Goal: Transaction & Acquisition: Book appointment/travel/reservation

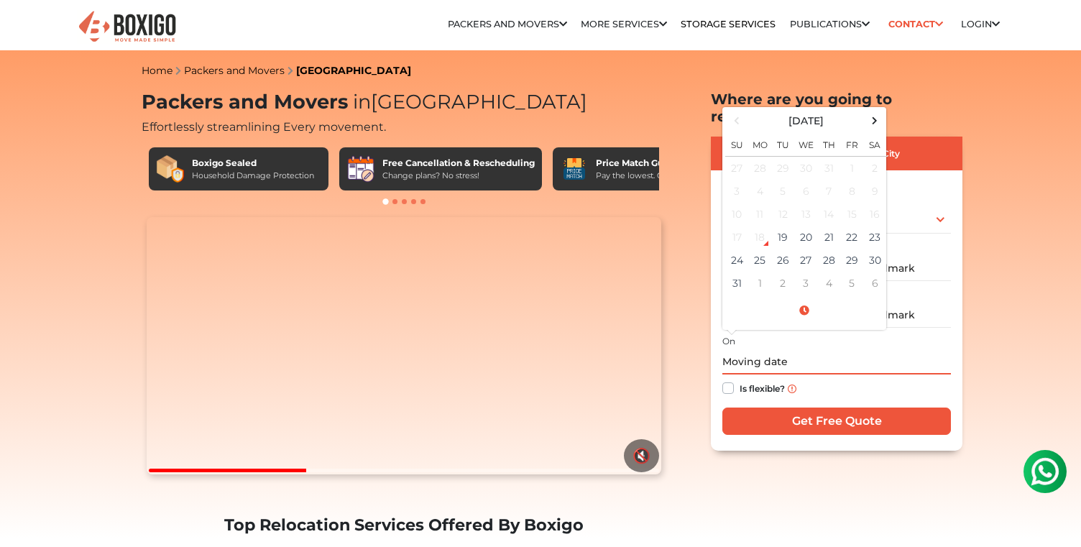
click at [749, 349] on input "text" at bounding box center [836, 361] width 229 height 25
click at [877, 226] on td "23" at bounding box center [874, 237] width 23 height 23
type input "[DATE] 12:00 AM"
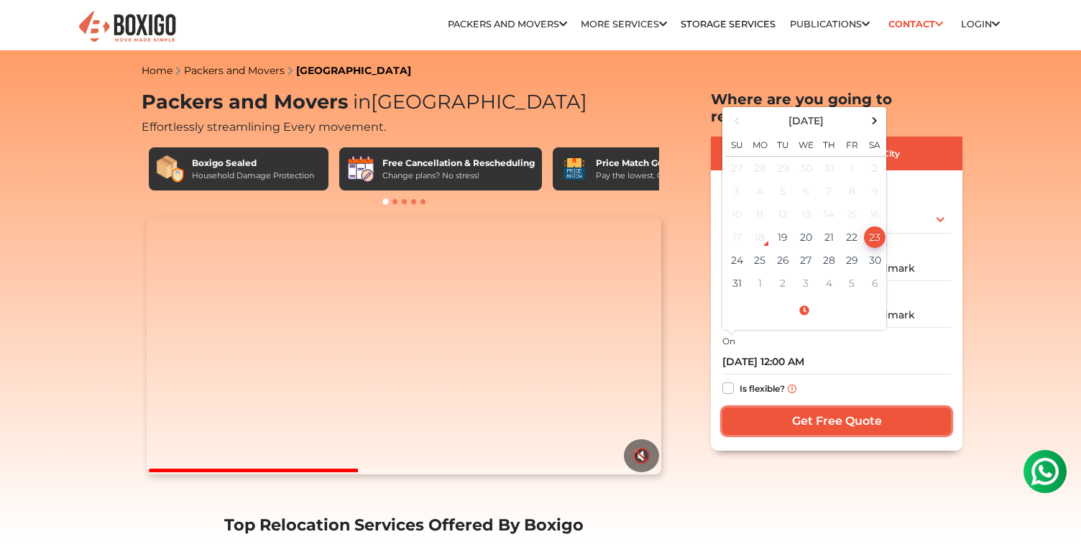
click at [790, 408] on input "Get Free Quote" at bounding box center [836, 421] width 229 height 27
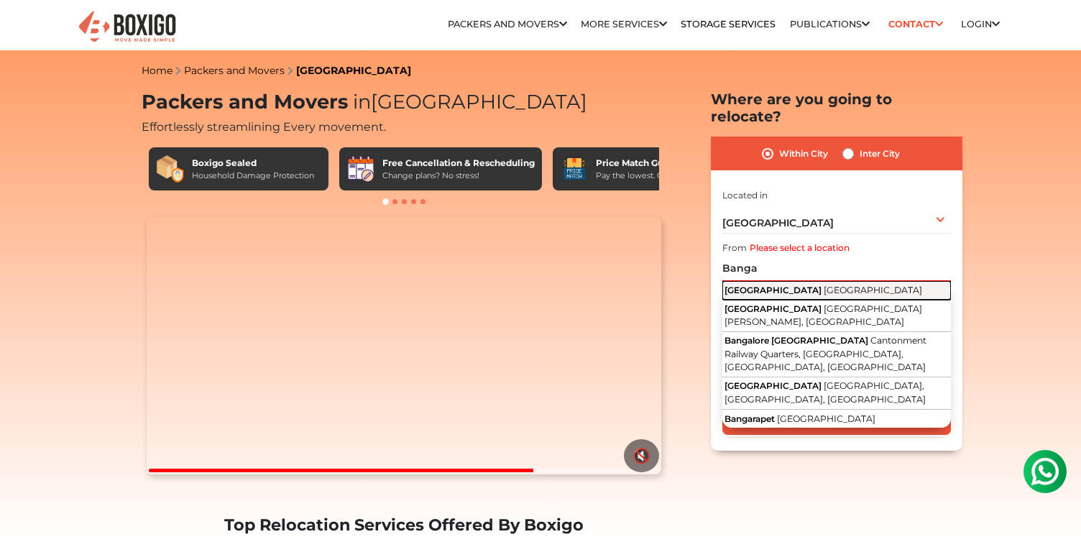
click at [824, 285] on span "[GEOGRAPHIC_DATA]" at bounding box center [873, 290] width 98 height 11
type input "[GEOGRAPHIC_DATA], [GEOGRAPHIC_DATA]"
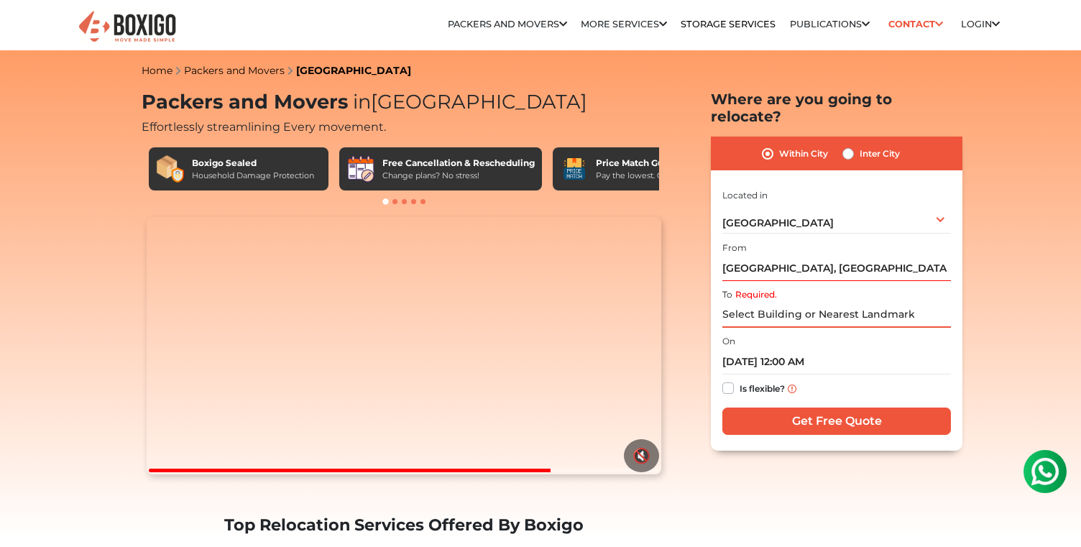
click at [784, 303] on input "Required." at bounding box center [836, 315] width 229 height 25
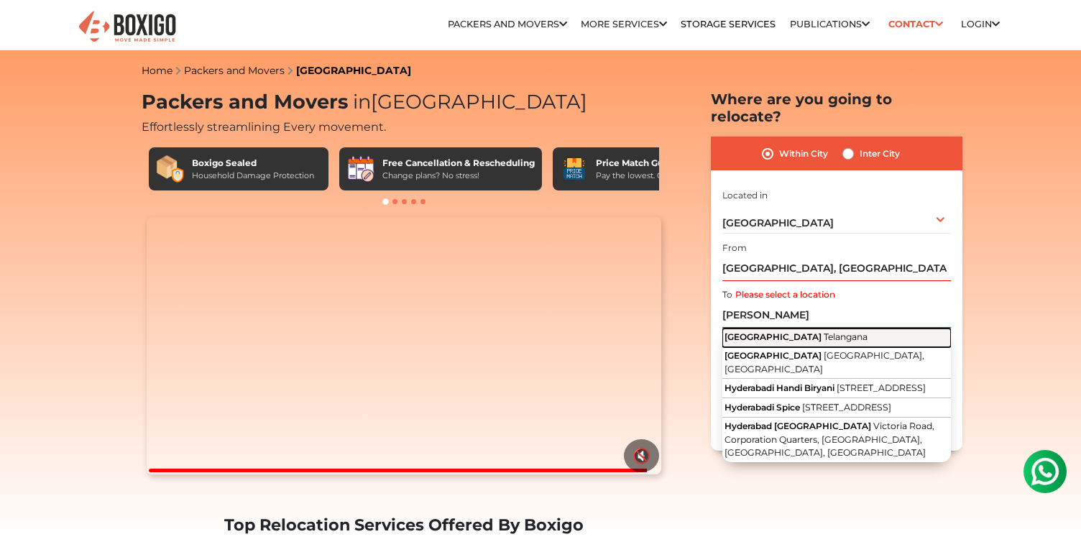
click at [824, 331] on span "Telangana" at bounding box center [846, 336] width 44 height 11
type input "[GEOGRAPHIC_DATA], [GEOGRAPHIC_DATA]"
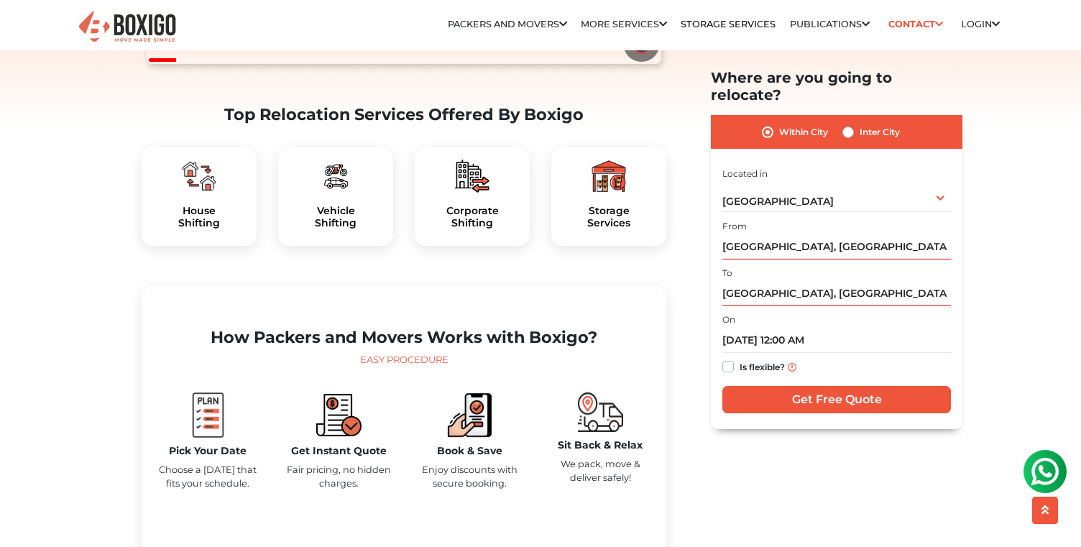
scroll to position [412, 0]
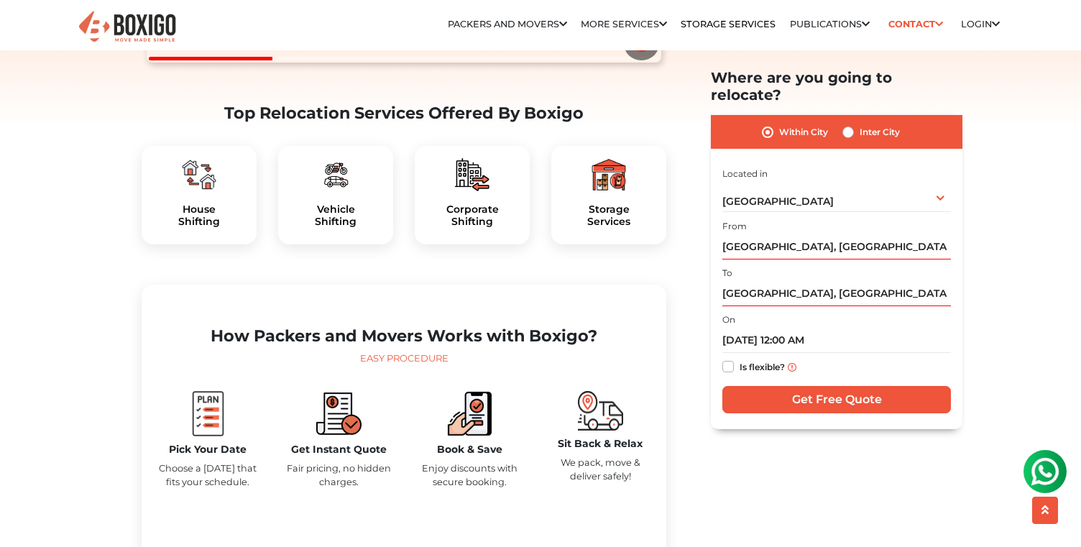
click at [346, 436] on img at bounding box center [338, 413] width 45 height 45
click at [351, 436] on img at bounding box center [338, 413] width 45 height 45
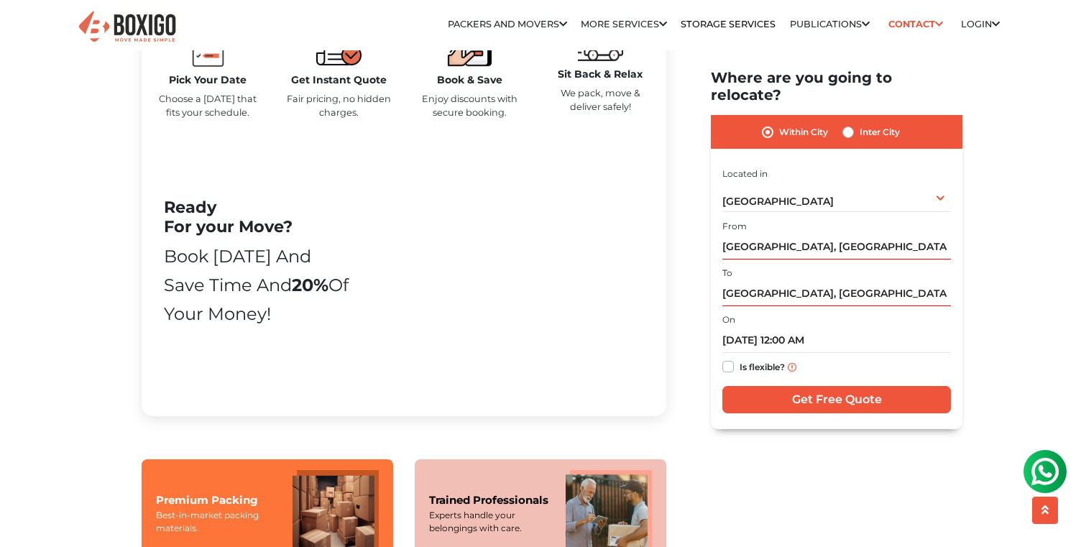
scroll to position [782, 0]
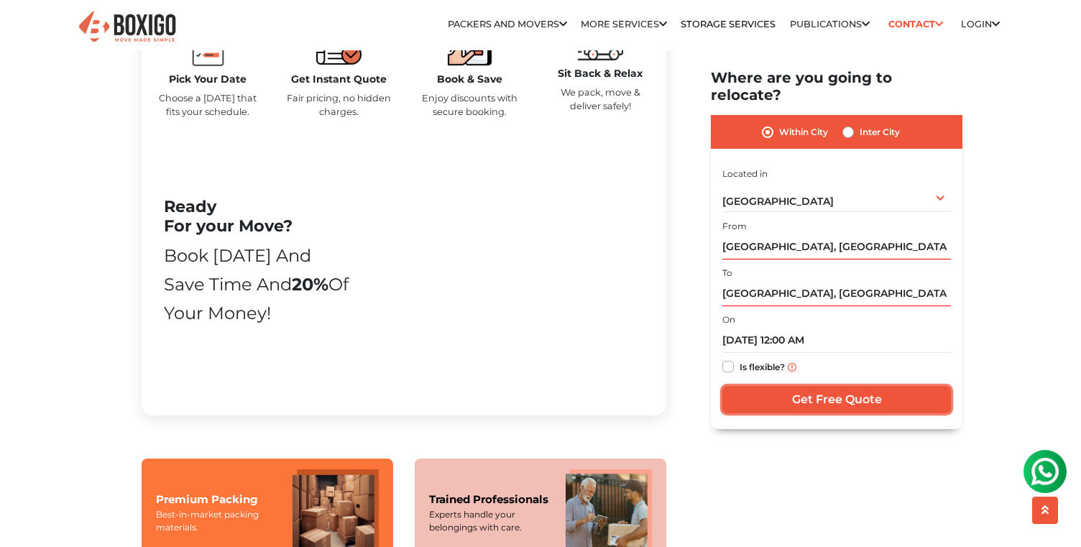
click at [809, 390] on input "Get Free Quote" at bounding box center [836, 399] width 229 height 27
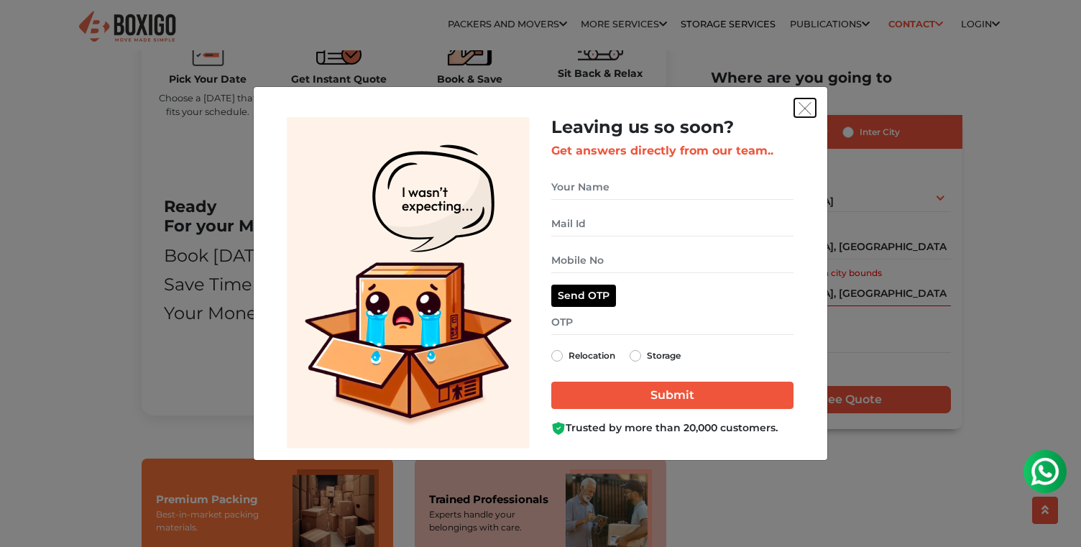
click at [803, 110] on img "get free quote dialog" at bounding box center [805, 108] width 13 height 13
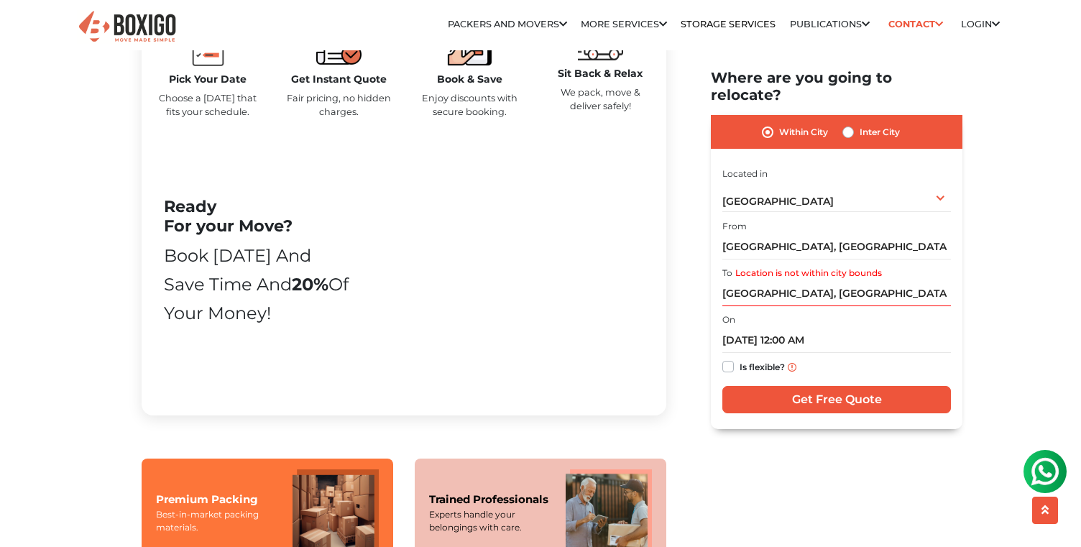
click at [860, 124] on label "Inter City" at bounding box center [880, 132] width 40 height 17
click at [850, 124] on input "Inter City" at bounding box center [848, 131] width 12 height 14
radio input "true"
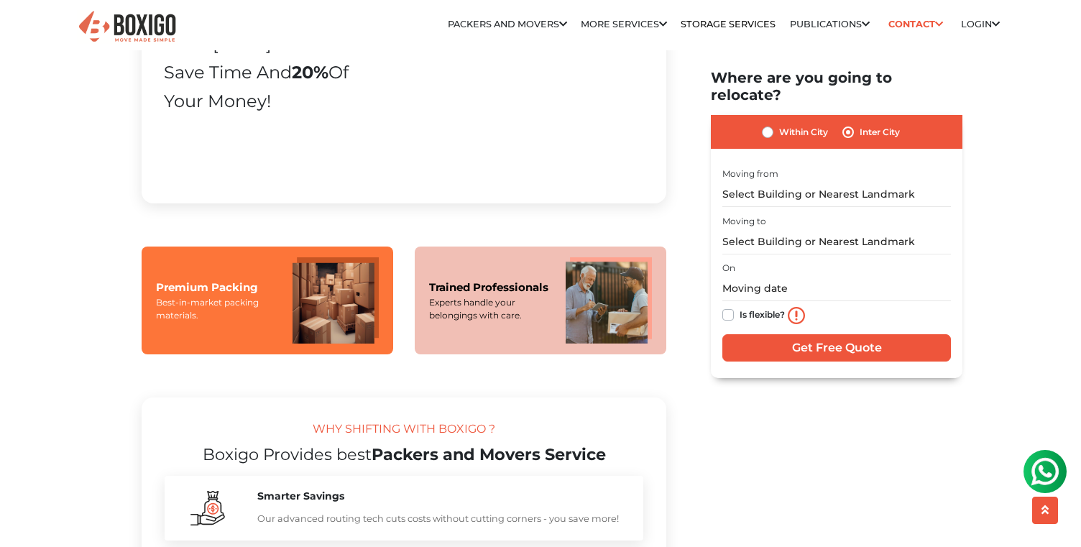
scroll to position [997, 0]
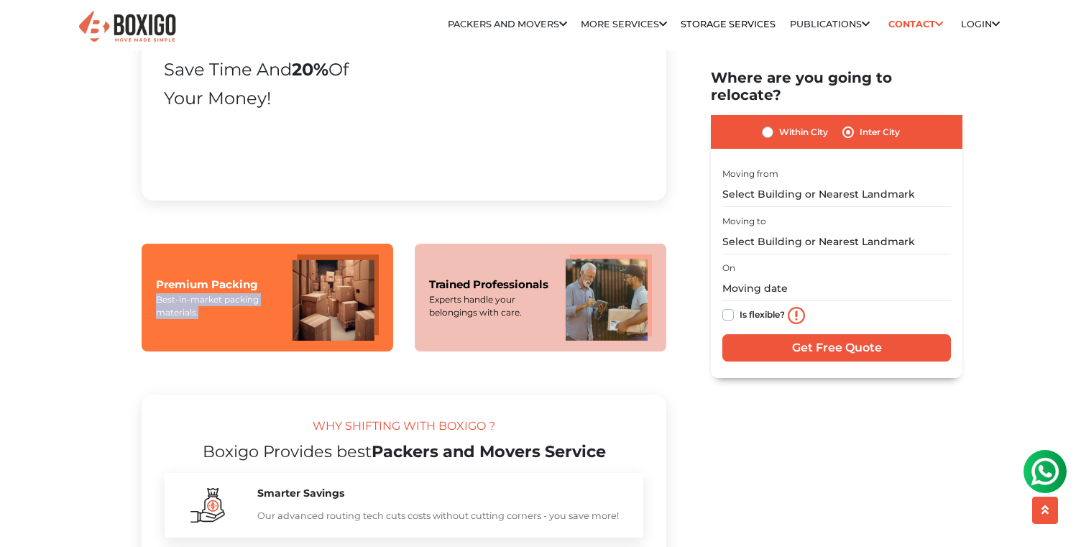
drag, startPoint x: 275, startPoint y: 341, endPoint x: 251, endPoint y: 262, distance: 83.2
click at [253, 285] on div "Premium Packing Best-in-market packing materials." at bounding box center [268, 298] width 252 height 108
